Goal: Task Accomplishment & Management: Manage account settings

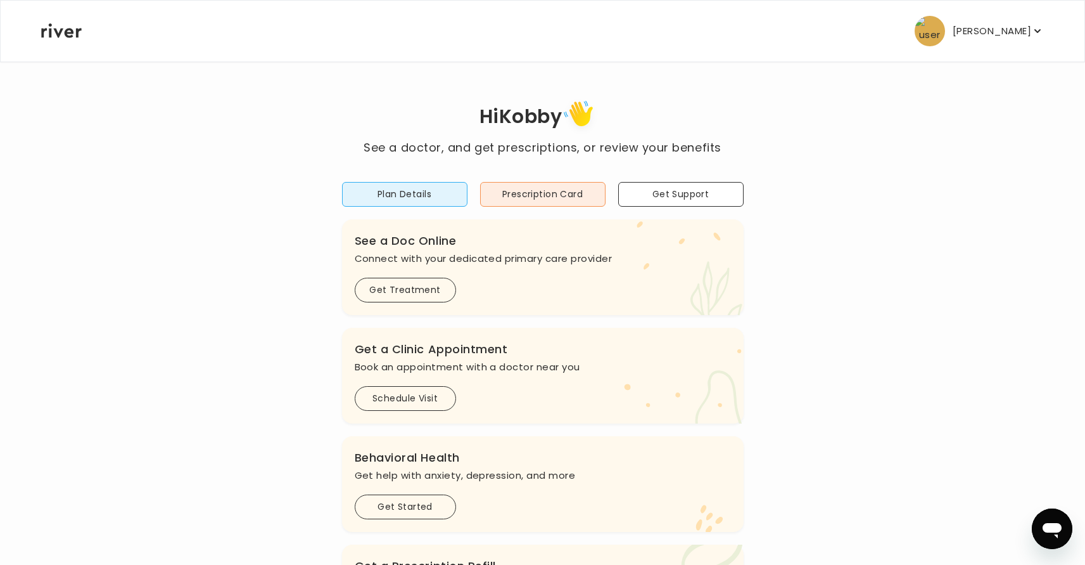
click at [1027, 24] on p "Kobby Amoah" at bounding box center [992, 31] width 79 height 18
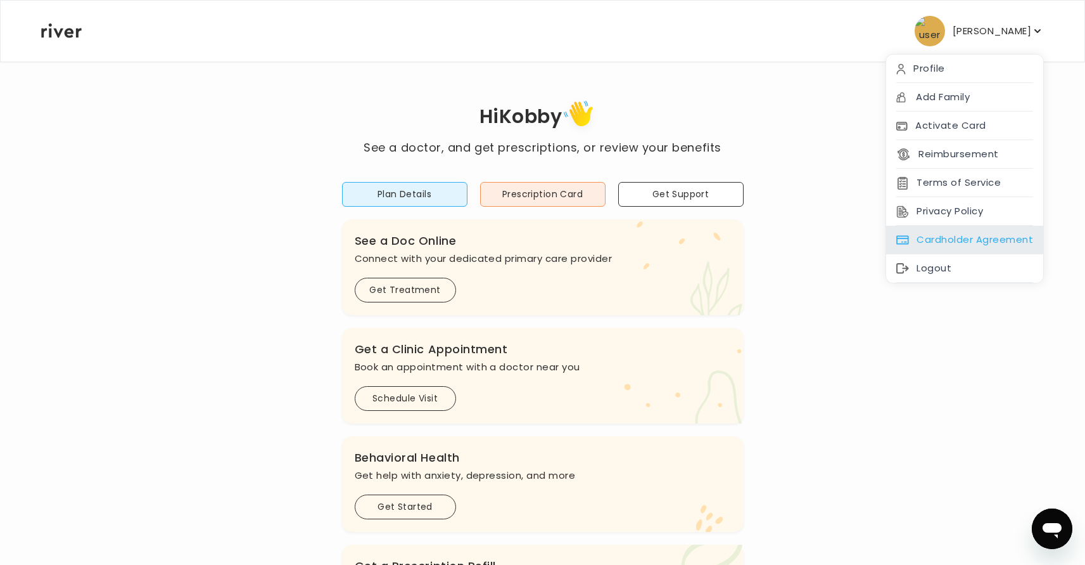
click at [976, 249] on div "Cardholder Agreement" at bounding box center [964, 240] width 157 height 29
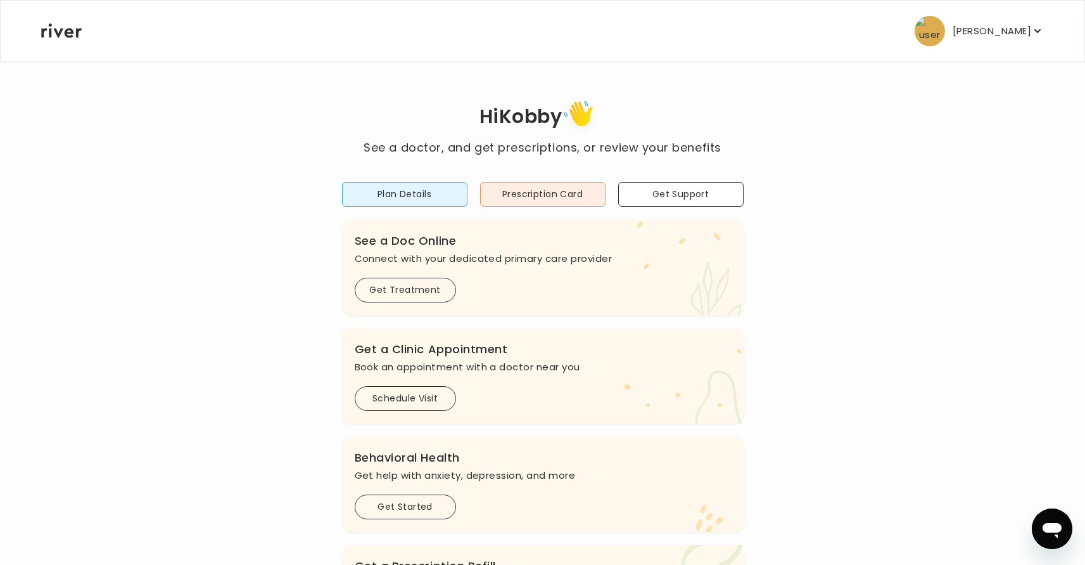
click at [995, 37] on p "Kobby Amoah" at bounding box center [992, 31] width 79 height 18
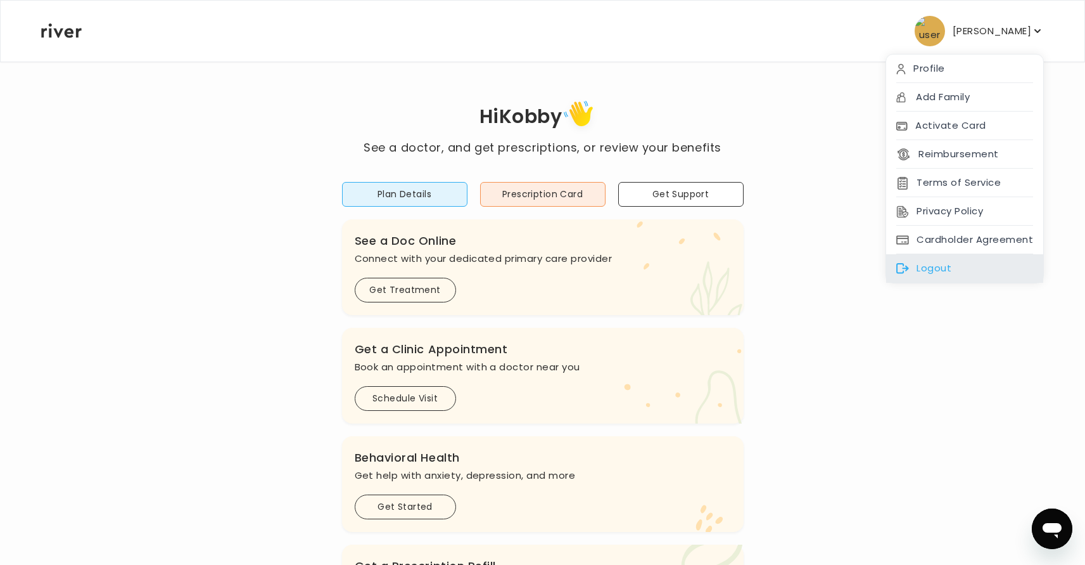
click at [979, 269] on div "Logout" at bounding box center [964, 268] width 157 height 29
